Goal: Navigation & Orientation: Go to known website

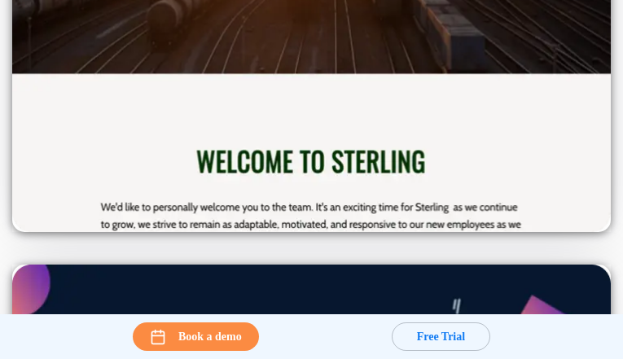
scroll to position [8, 0]
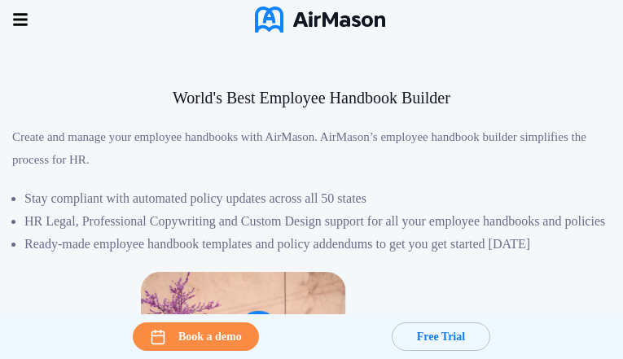
click at [311, 109] on div "World's Best Employee Handbook Builder" at bounding box center [311, 97] width 599 height 23
click at [0, 0] on div "Home Employee Handbook Builder Automated Policy Updates Solutions Pricing About…" at bounding box center [0, 0] width 0 height 0
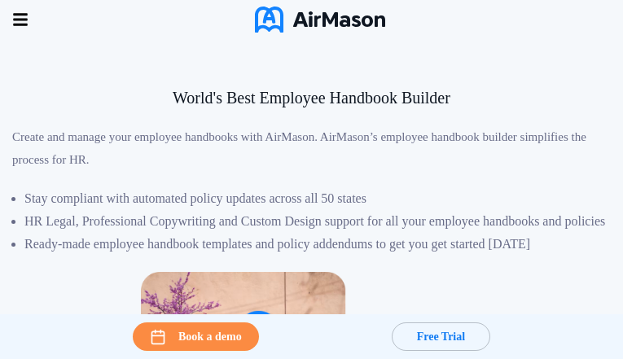
click at [295, 11] on img at bounding box center [320, 20] width 130 height 26
